Goal: Check status: Check status

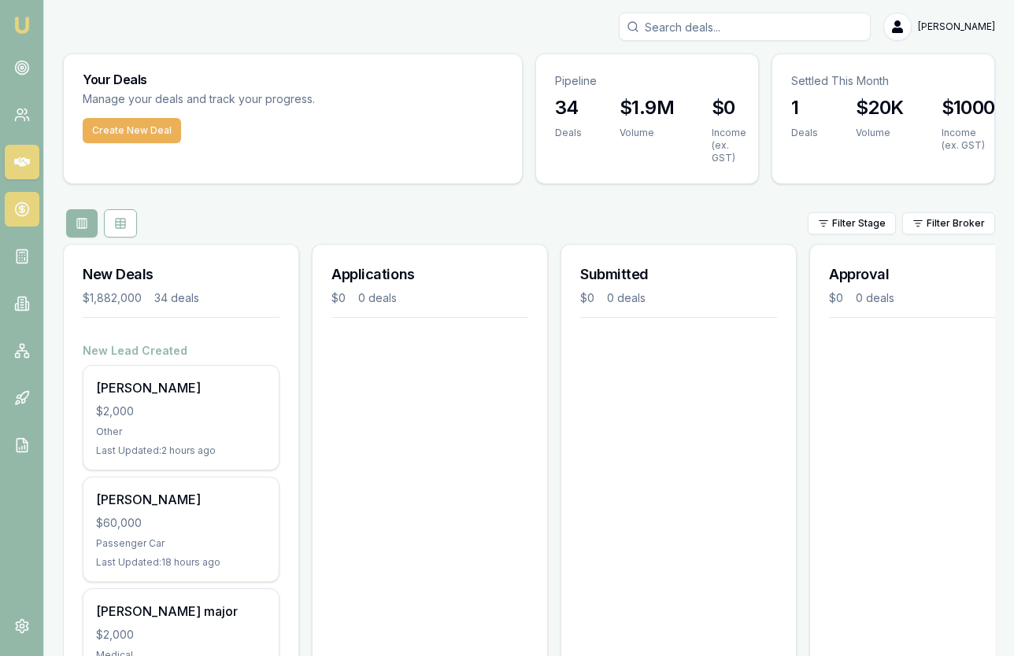
click at [23, 210] on icon at bounding box center [22, 209] width 16 height 16
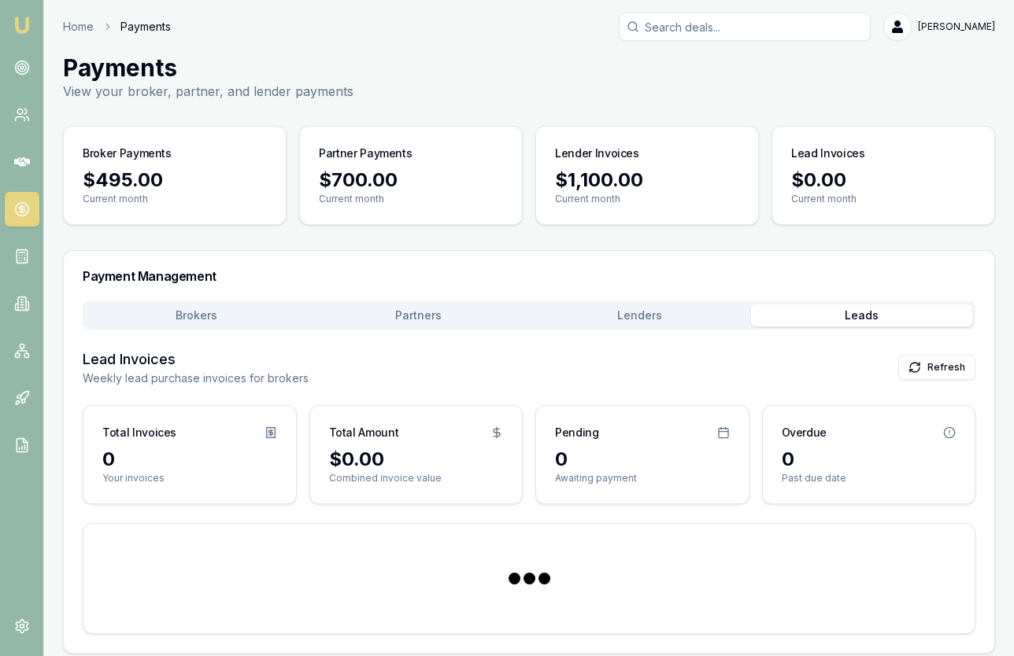
click at [824, 316] on button "Leads" at bounding box center [862, 316] width 222 height 22
click at [17, 69] on icon at bounding box center [22, 68] width 16 height 16
